Goal: Navigation & Orientation: Find specific page/section

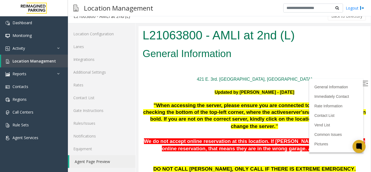
scroll to position [7, 0]
click at [31, 59] on span "Location Management" at bounding box center [33, 60] width 43 height 5
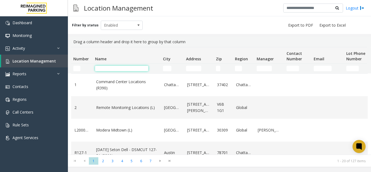
click at [109, 59] on input "Name Filter" at bounding box center [121, 68] width 53 height 5
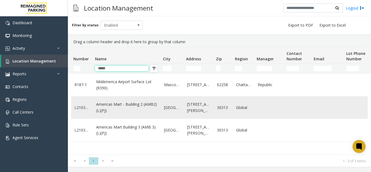
type input "*****"
click at [133, 59] on link "Americas Mart - Building 2 (AMB2) (L)(PJ)" at bounding box center [126, 107] width 61 height 12
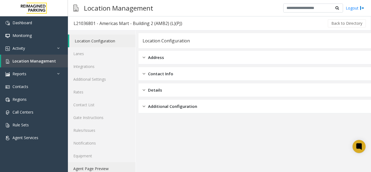
click at [104, 59] on link "Agent Page Preview" at bounding box center [102, 168] width 68 height 13
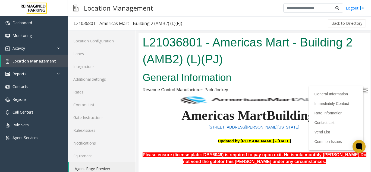
click at [185, 59] on label at bounding box center [366, 91] width 8 height 8
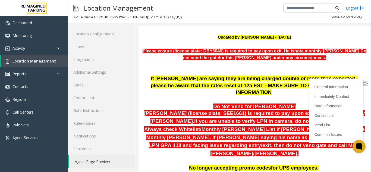
scroll to position [105, 0]
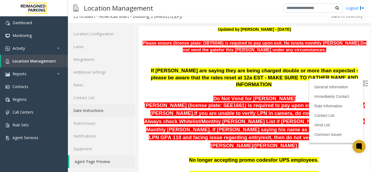
click at [92, 59] on link "Gate Instructions" at bounding box center [102, 110] width 68 height 13
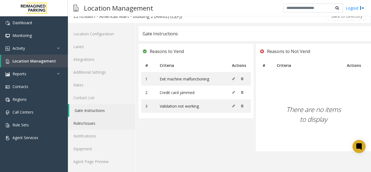
click at [92, 59] on link "Rules/Issues" at bounding box center [102, 123] width 68 height 13
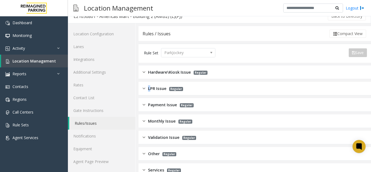
click at [149, 59] on span "LPR Issue" at bounding box center [157, 88] width 18 height 6
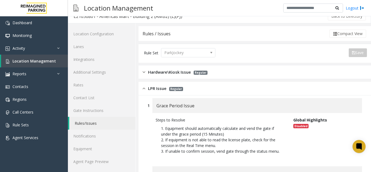
click at [146, 59] on div "LPR Issue Regular" at bounding box center [163, 88] width 40 height 6
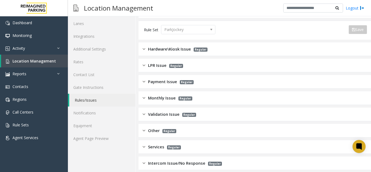
scroll to position [61, 0]
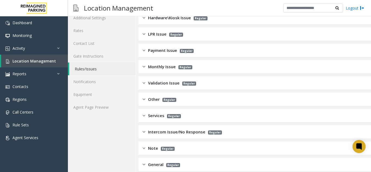
click at [148, 59] on div "Validation Issue Regular" at bounding box center [169, 83] width 53 height 6
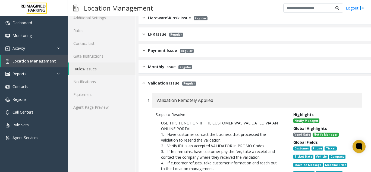
scroll to position [34, 0]
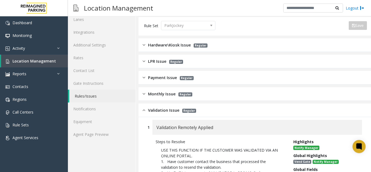
click at [145, 59] on div "Validation Issue Regular" at bounding box center [254, 110] width 232 height 14
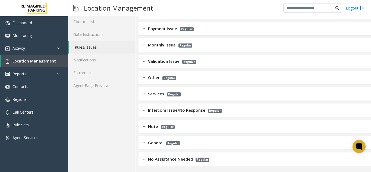
scroll to position [84, 0]
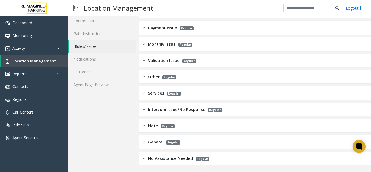
click at [155, 59] on span "Note" at bounding box center [153, 125] width 10 height 6
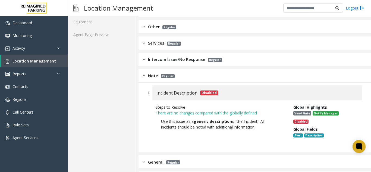
scroll to position [138, 0]
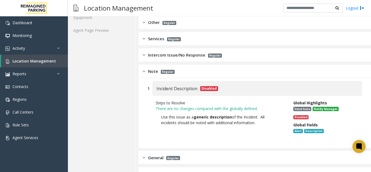
click at [141, 59] on div "Note Regular" at bounding box center [254, 72] width 232 height 14
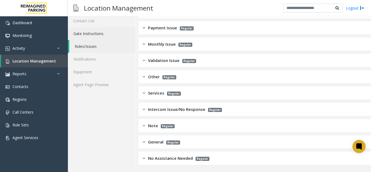
click at [95, 31] on link "Gate Instructions" at bounding box center [102, 33] width 68 height 13
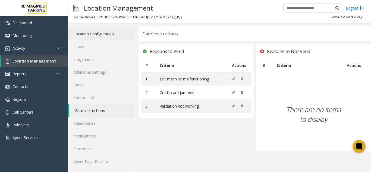
click at [98, 35] on link "Location Configuration" at bounding box center [102, 33] width 68 height 13
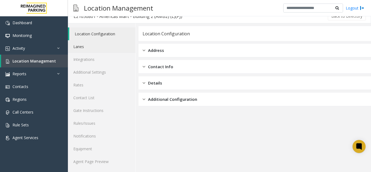
click at [100, 46] on link "Lanes" at bounding box center [102, 46] width 68 height 13
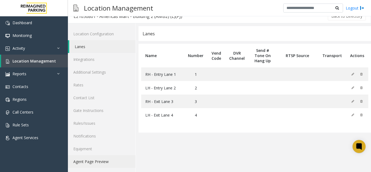
click at [106, 59] on link "Agent Page Preview" at bounding box center [102, 161] width 68 height 13
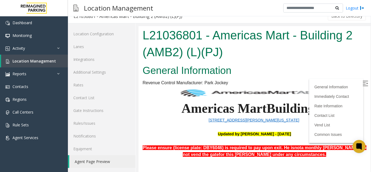
drag, startPoint x: 508, startPoint y: 104, endPoint x: 355, endPoint y: 83, distance: 154.0
click at [185, 59] on img at bounding box center [365, 83] width 5 height 5
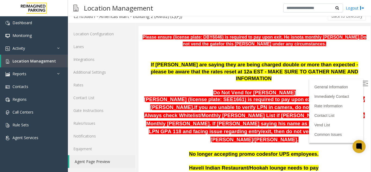
scroll to position [83, 0]
